Goal: Check status

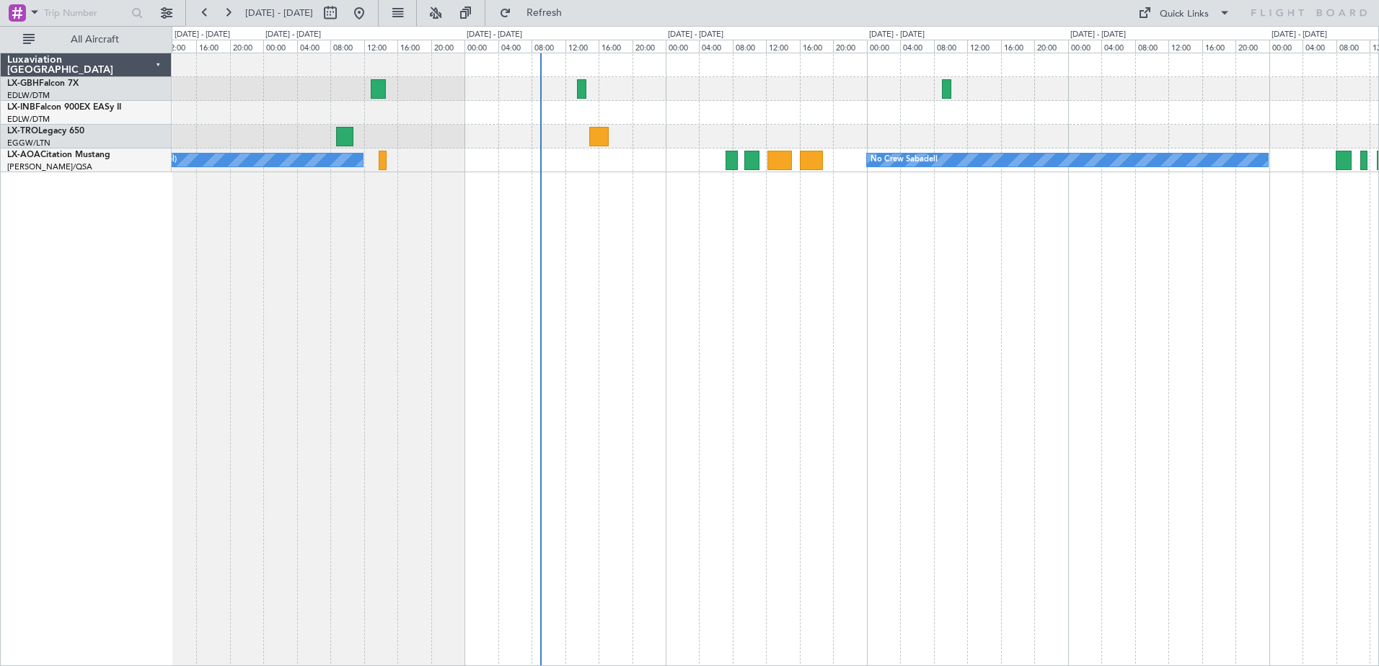
click at [858, 182] on div "No Crew Luxembourg (Findel) No Crew Sabadell" at bounding box center [775, 360] width 1207 height 614
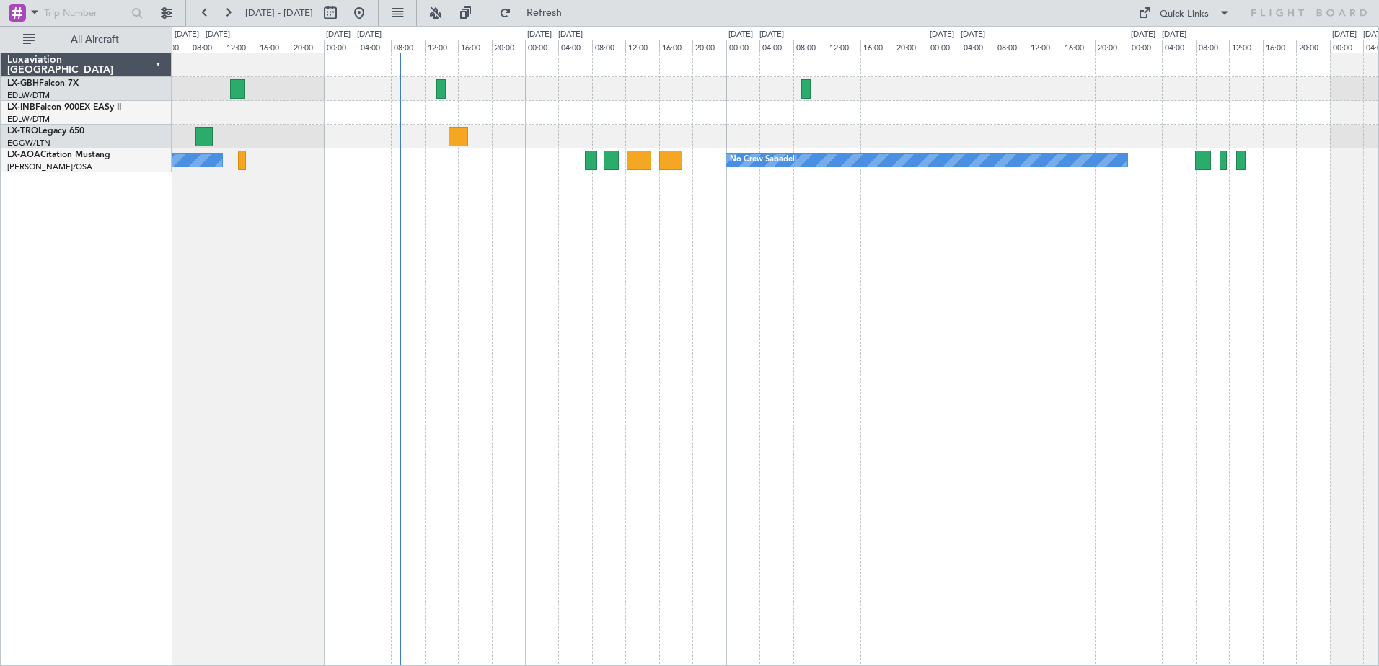
click at [982, 120] on div at bounding box center [775, 113] width 1207 height 24
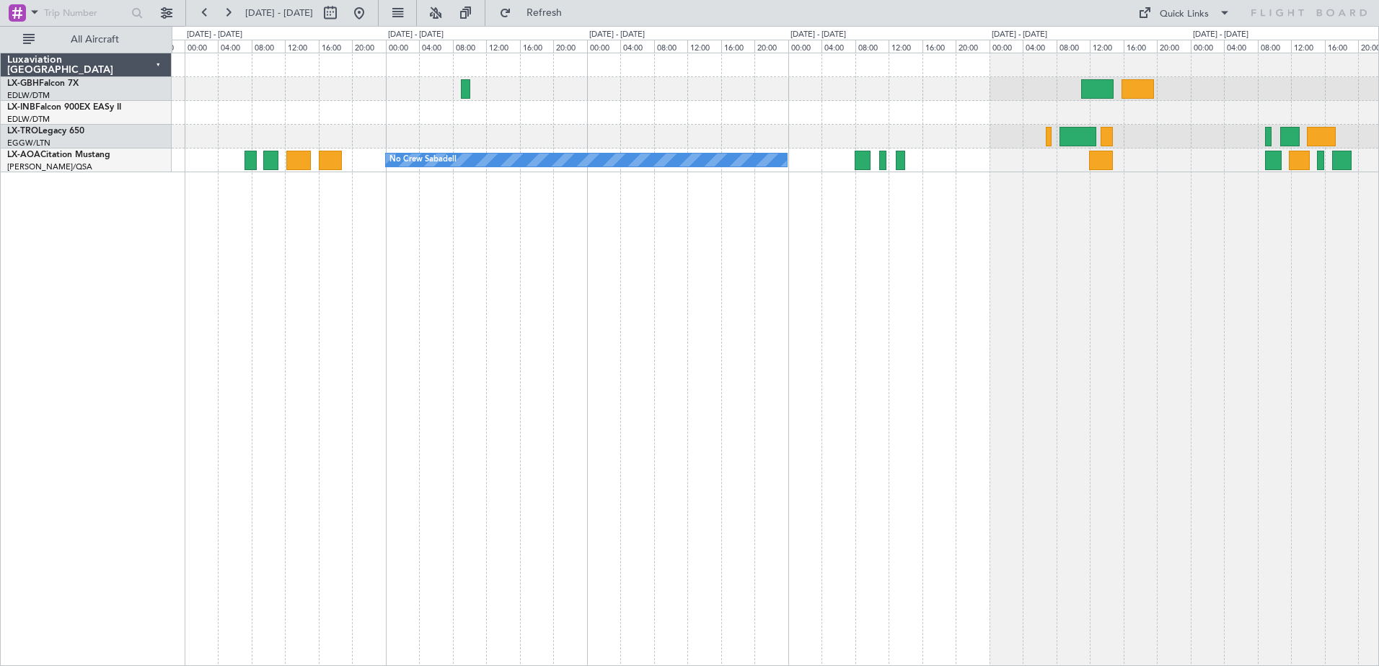
click at [913, 226] on div "No Crew Sabadell No Crew Sabadell No Crew Luxembourg (Findel)" at bounding box center [775, 360] width 1207 height 614
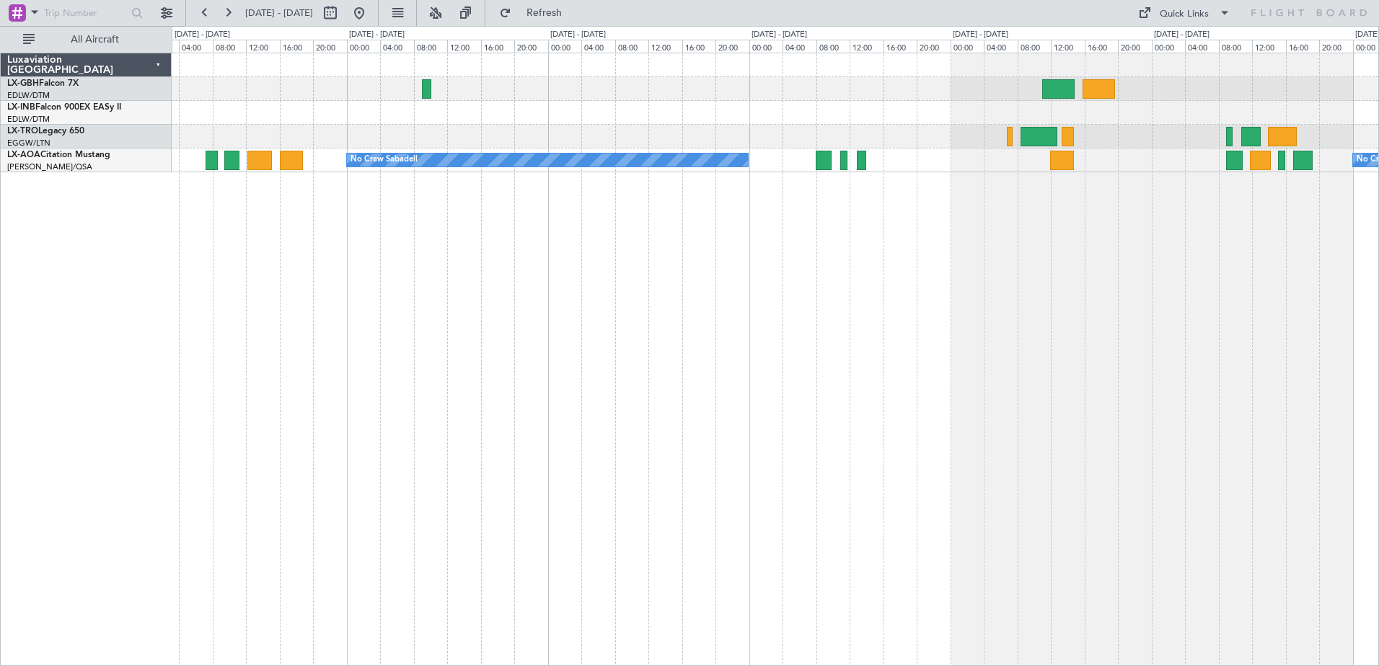
click at [1269, 192] on div "No Crew Sabadell No Crew Sabadell" at bounding box center [775, 360] width 1207 height 614
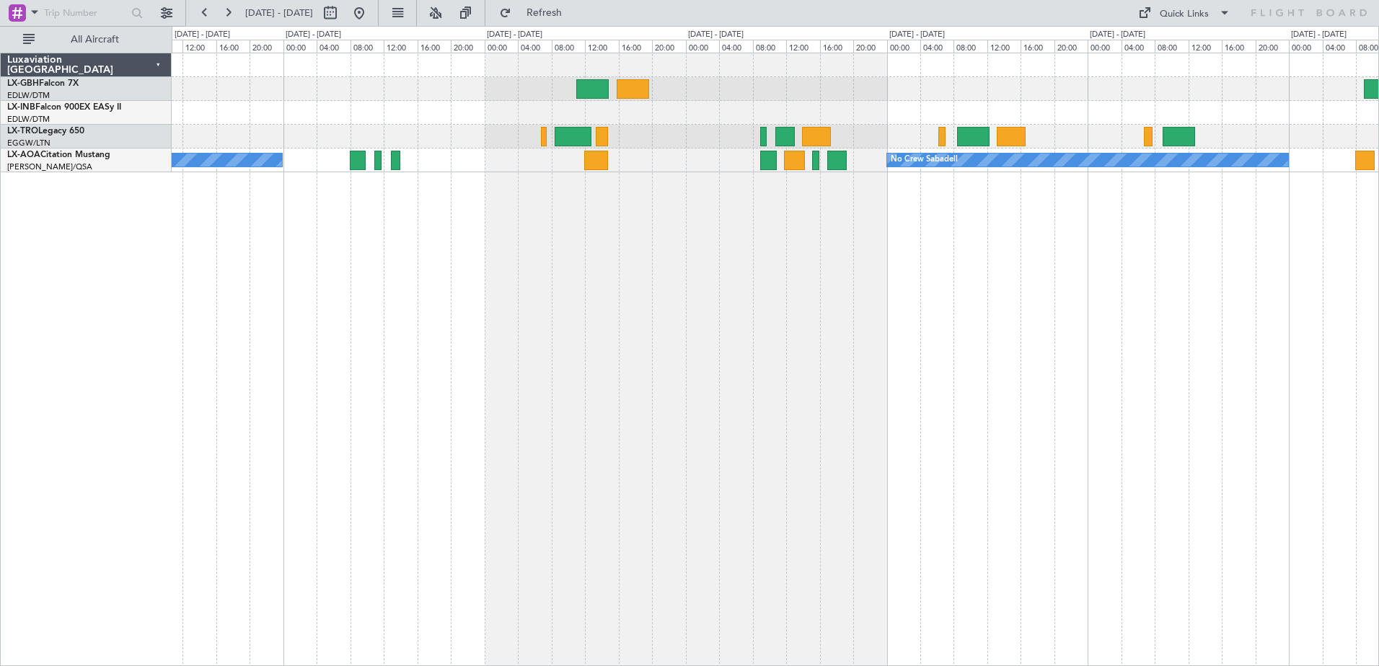
click at [796, 249] on div "No Crew Sabadell No Crew Sabadell" at bounding box center [775, 360] width 1207 height 614
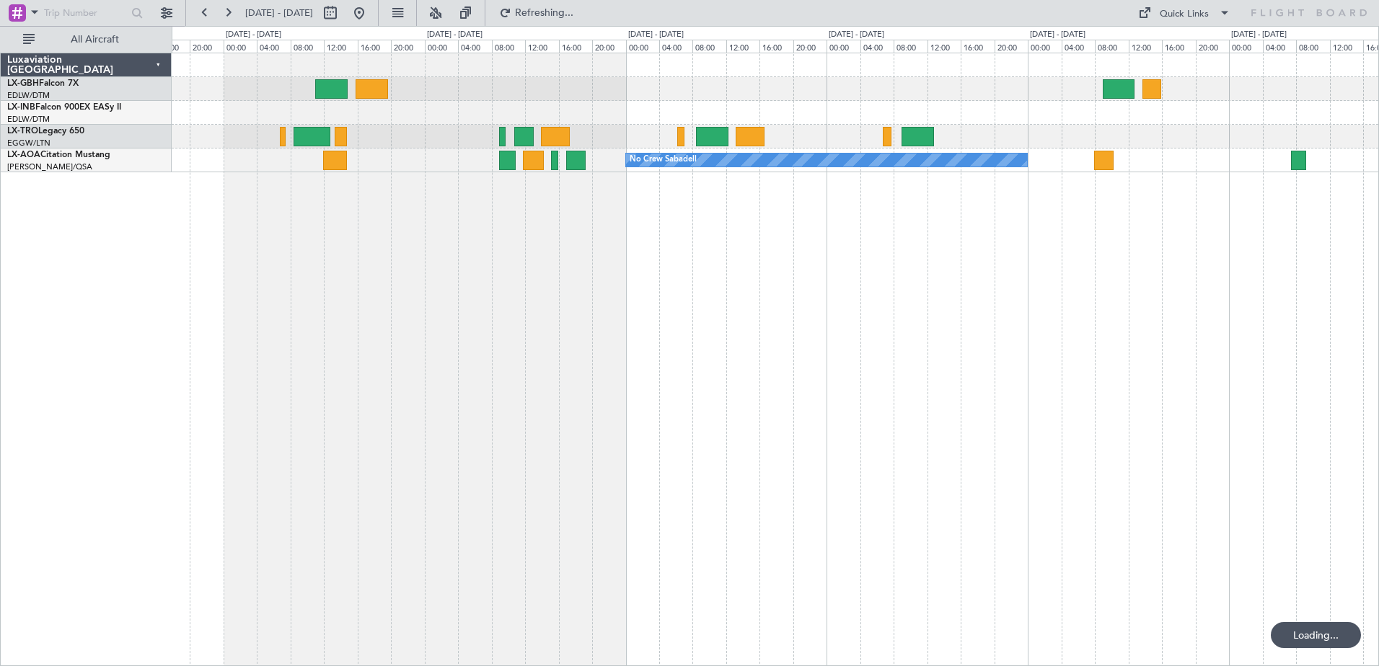
click at [965, 222] on div "No Crew Sabadell No Crew Sabadell" at bounding box center [775, 360] width 1207 height 614
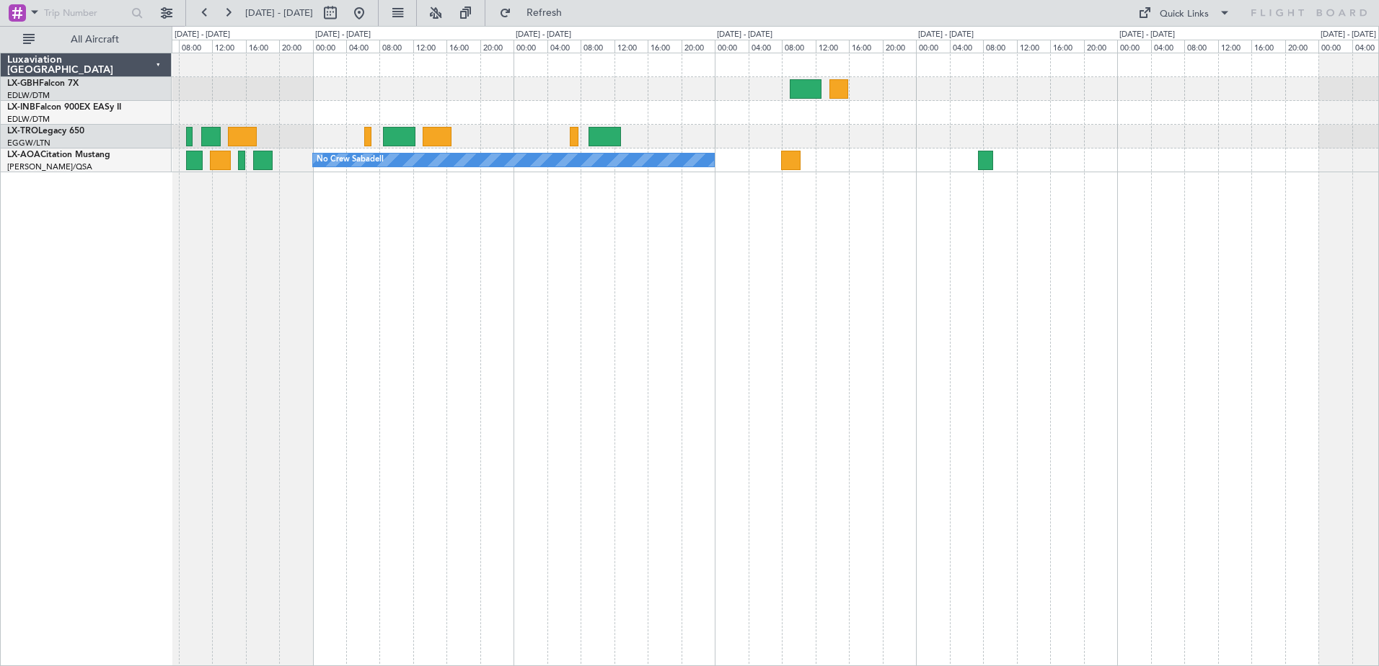
click at [982, 258] on div "No Crew Sabadell" at bounding box center [775, 360] width 1207 height 614
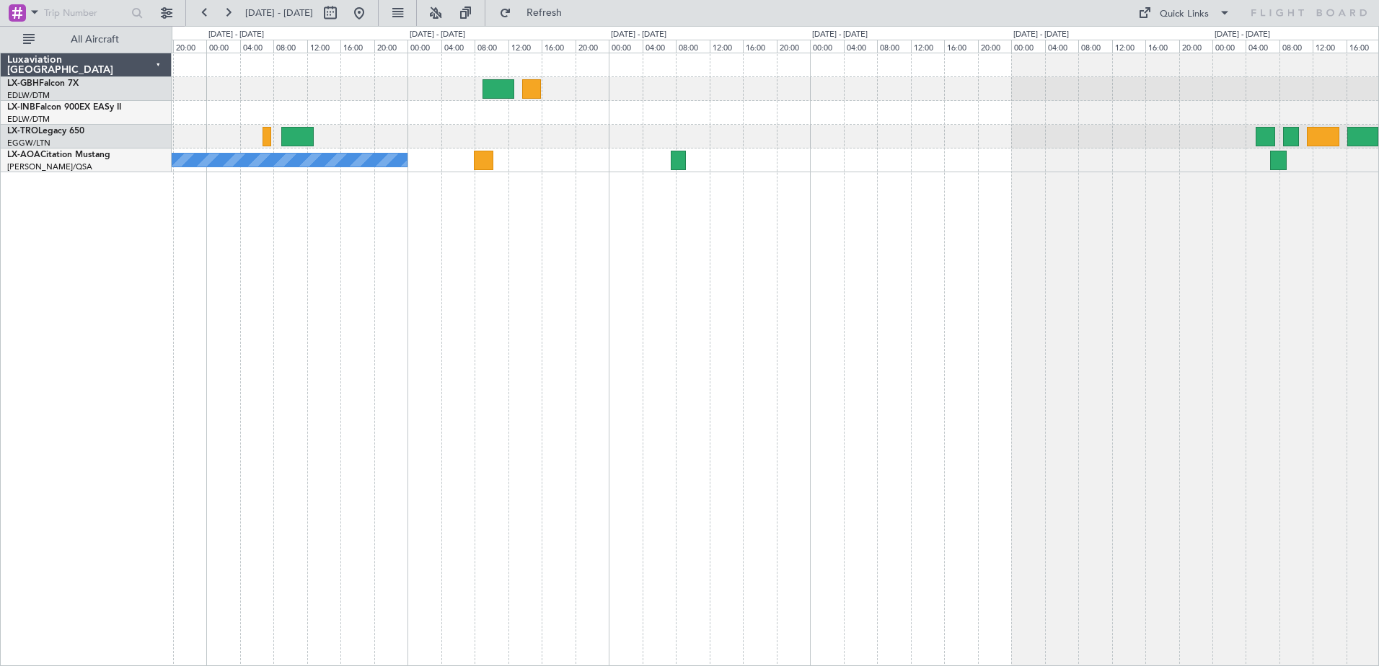
click at [876, 249] on div "No Crew Sabadell" at bounding box center [775, 360] width 1207 height 614
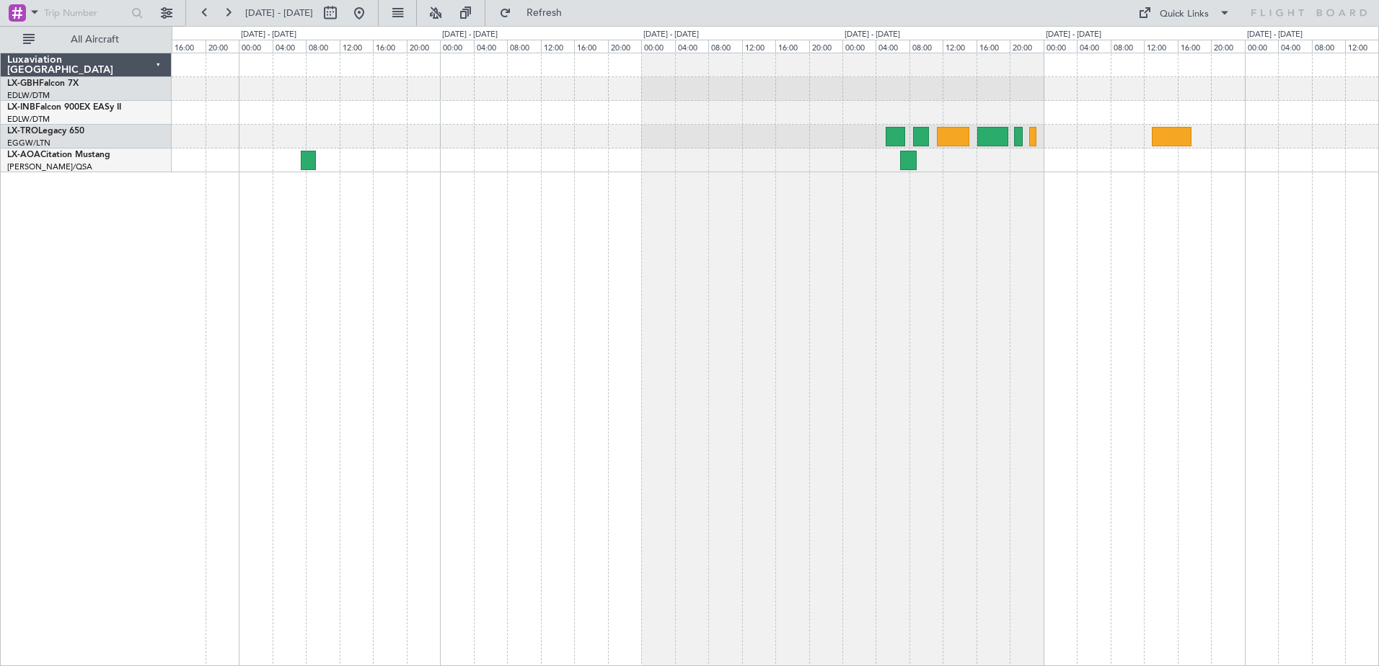
click at [930, 216] on div "No Crew Sabadell" at bounding box center [775, 360] width 1207 height 614
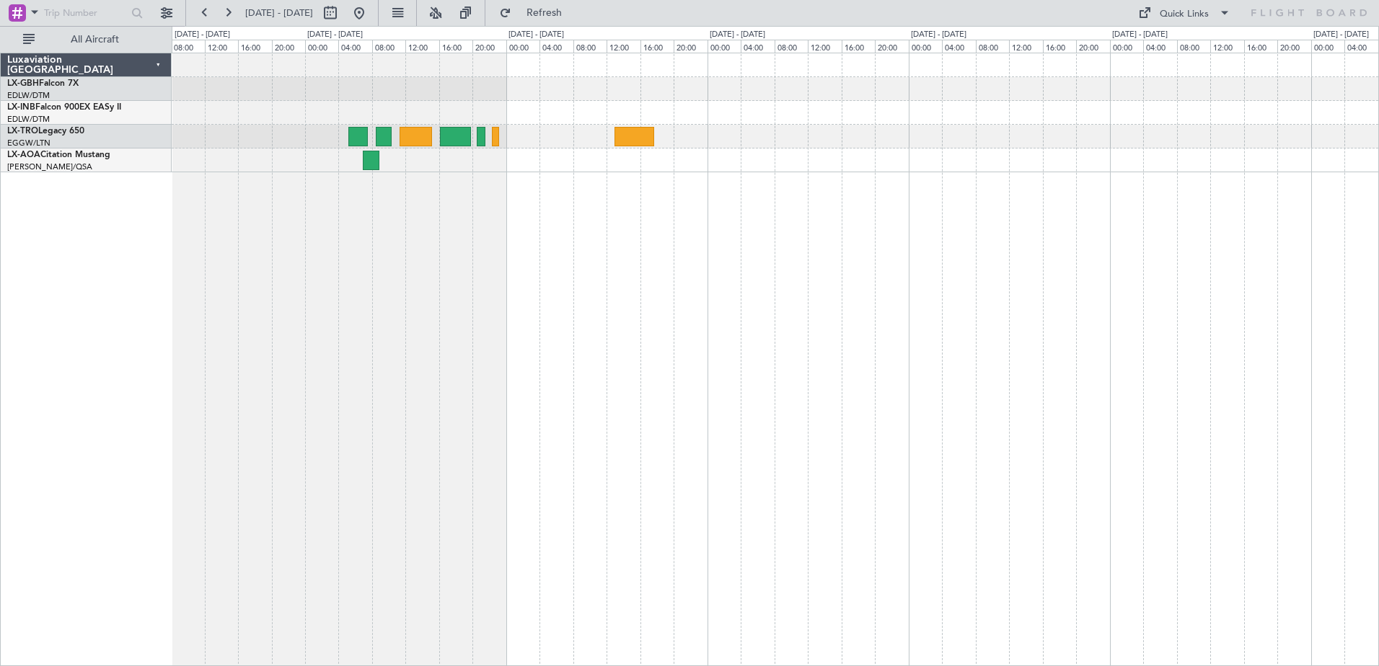
click at [1378, 232] on html "[DATE] - [DATE] Refresh Quick Links All Aircraft No Crew Luxaviation [GEOGRAPHI…" at bounding box center [689, 333] width 1379 height 666
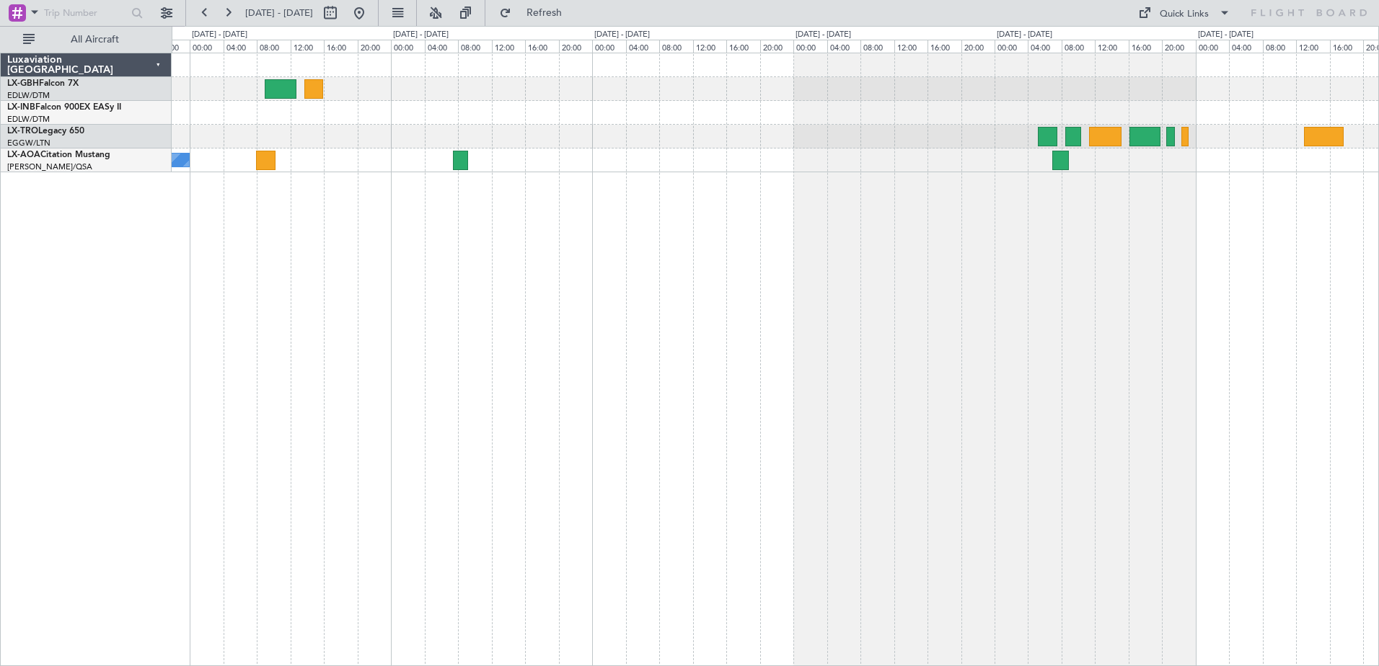
click at [1112, 291] on div "No Crew Sabadell" at bounding box center [775, 360] width 1207 height 614
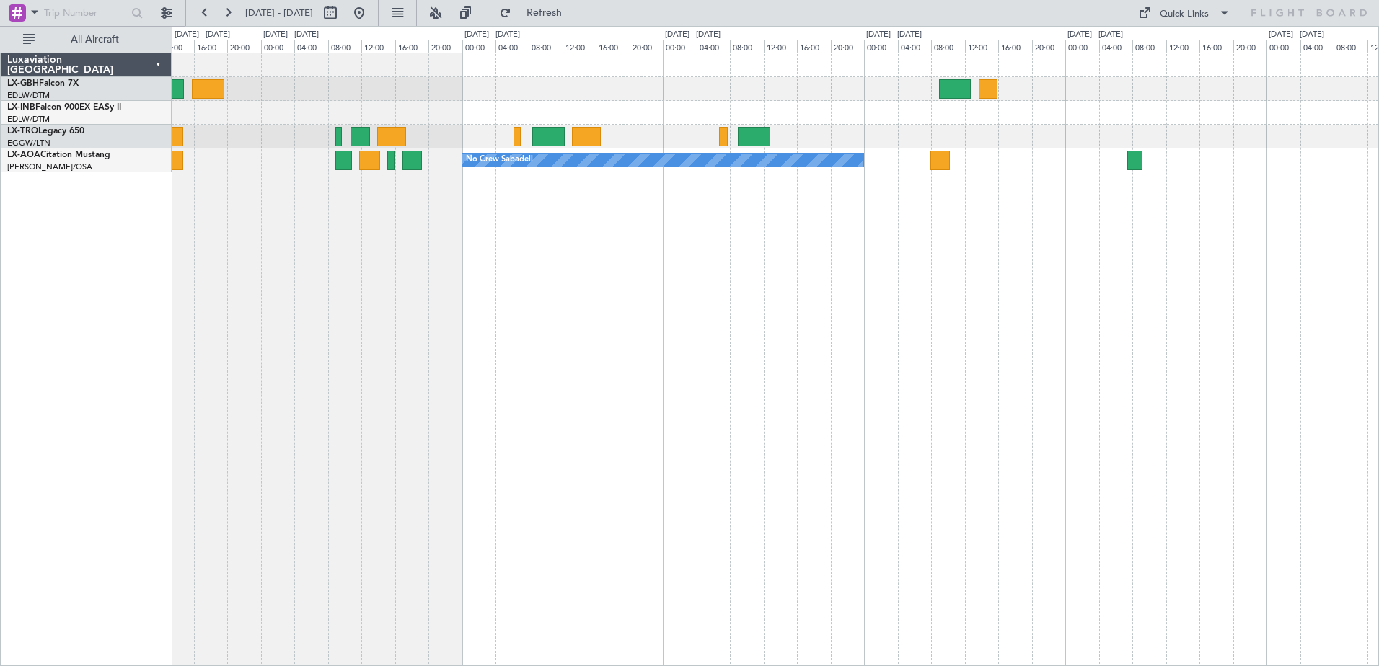
click at [911, 312] on div "No Crew Sabadell" at bounding box center [775, 360] width 1207 height 614
